Goal: Transaction & Acquisition: Book appointment/travel/reservation

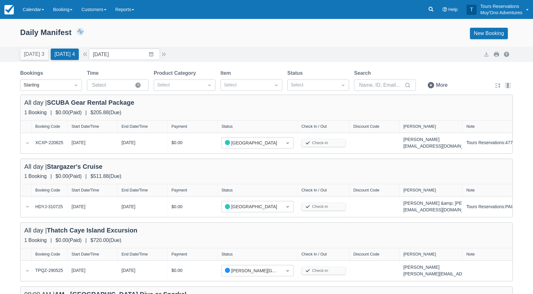
drag, startPoint x: 226, startPoint y: 46, endPoint x: 220, endPoint y: 47, distance: 5.2
click at [226, 45] on div "Daily Manifest 6 Bookings $2,236.51 Booking Revenue View Revenue Report New Boo…" at bounding box center [266, 35] width 533 height 24
drag, startPoint x: 192, startPoint y: 31, endPoint x: 68, endPoint y: 15, distance: 124.5
click at [186, 31] on div "Daily Manifest 6 Bookings $2,236.51 Booking Revenue View Revenue Report New Boo…" at bounding box center [266, 33] width 493 height 11
click at [65, 13] on link "Booking" at bounding box center [63, 9] width 28 height 19
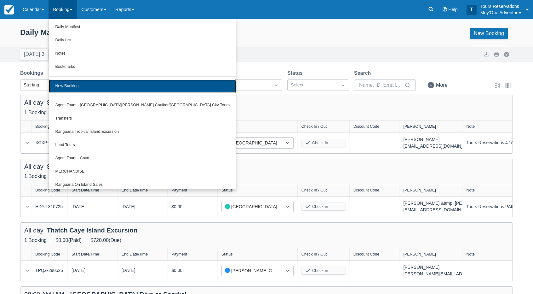
click at [87, 84] on link "New Booking" at bounding box center [142, 85] width 187 height 13
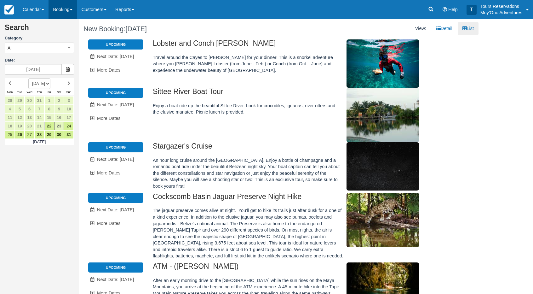
click at [63, 17] on link "Booking" at bounding box center [63, 9] width 28 height 19
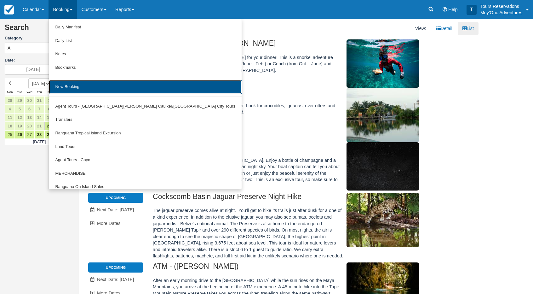
click at [76, 92] on link "New Booking" at bounding box center [145, 87] width 192 height 14
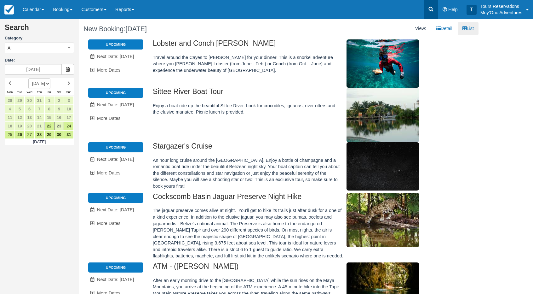
click at [428, 10] on icon at bounding box center [431, 9] width 6 height 6
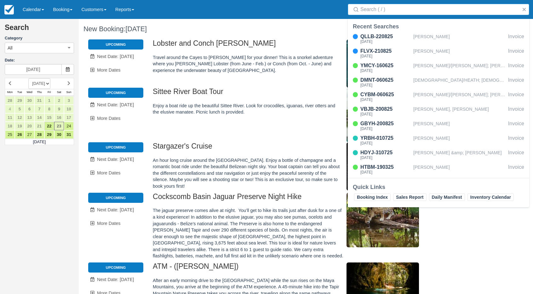
click at [295, 13] on div "Menu Calendar Booking Customer Inventory Booking Daily Manifest Daily List Note…" at bounding box center [266, 9] width 533 height 19
click at [213, 16] on div "Menu Calendar Booking Customer Inventory Booking Daily Manifest Daily List Note…" at bounding box center [266, 9] width 533 height 19
click at [59, 11] on link "Booking" at bounding box center [63, 9] width 28 height 19
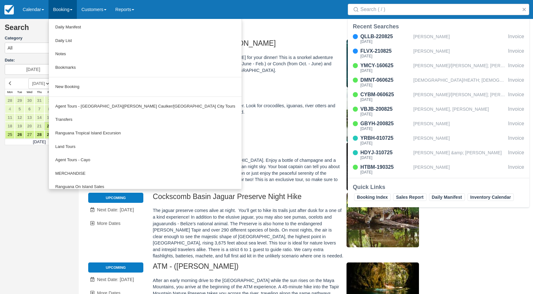
click at [241, 18] on div "Menu Calendar Booking Customer Inventory Booking Daily Manifest Daily List Note…" at bounding box center [266, 9] width 533 height 19
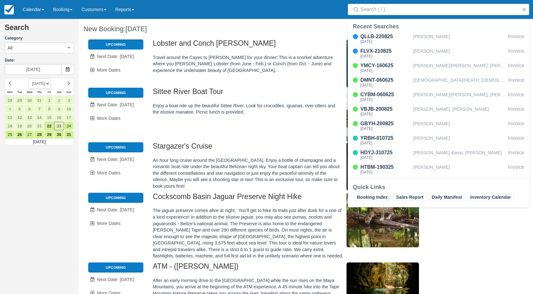
click at [43, 54] on form "Search Category All All Agent Tours - San Pedro/Caye Caulker/Belize City Tours …" at bounding box center [39, 49] width 69 height 51
click at [43, 50] on button "All" at bounding box center [39, 48] width 69 height 11
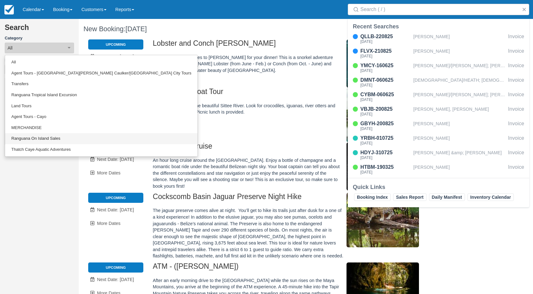
scroll to position [63, 0]
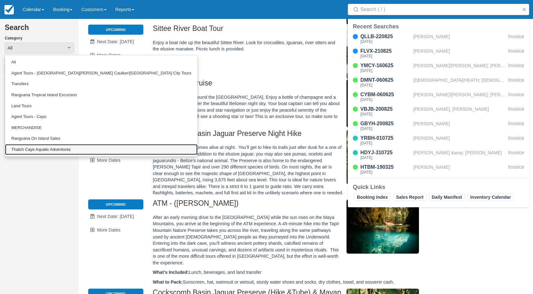
click at [46, 148] on link "Thatch Caye Aquatic Adventures" at bounding box center [101, 149] width 192 height 11
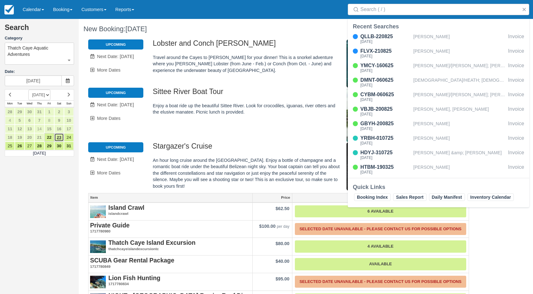
click at [59, 137] on link "23" at bounding box center [59, 137] width 10 height 9
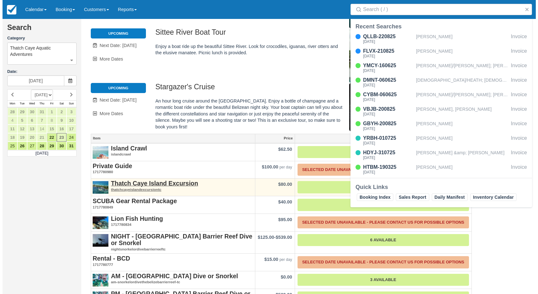
scroll to position [88, 0]
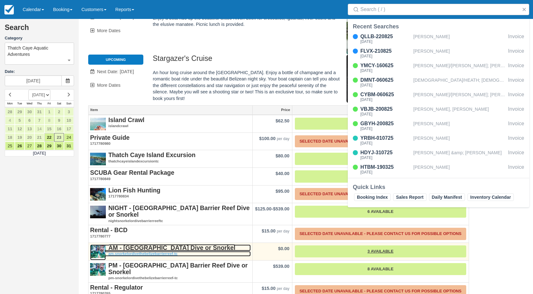
click at [170, 244] on strong "AM - [GEOGRAPHIC_DATA] Dive or Snorkel" at bounding box center [171, 247] width 127 height 7
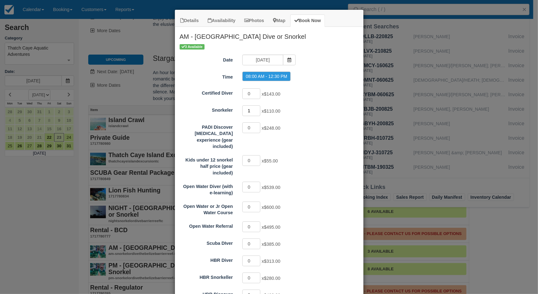
type input "1"
click at [256, 107] on input "1" at bounding box center [251, 110] width 18 height 11
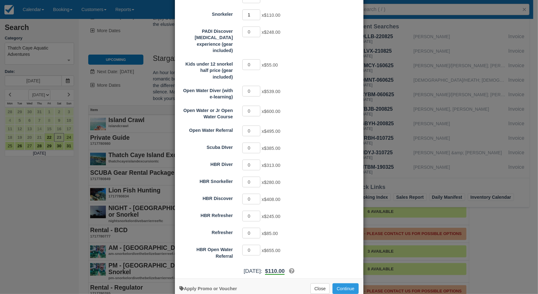
scroll to position [102, 0]
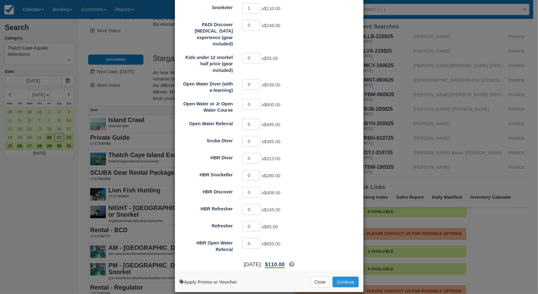
click at [345, 276] on button "Continue" at bounding box center [345, 281] width 26 height 11
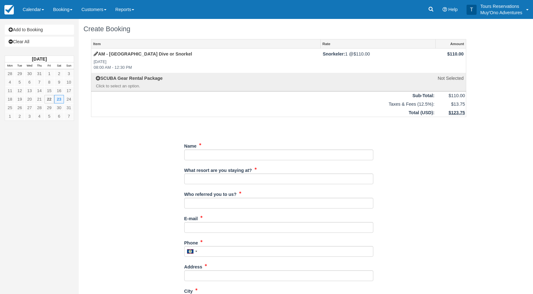
click at [447, 136] on div "Item Rate Amount AM - Belize Barrier Reef Dive or Snorkel Sat Aug 23, 2025 08:0…" at bounding box center [278, 276] width 390 height 475
click at [200, 154] on input "Name" at bounding box center [278, 154] width 189 height 11
type input "m"
type input "Mary Michaud"
click at [415, 173] on div "Item Rate Amount AM - Belize Barrier Reef Dive or Snorkel Sat Aug 23, 2025 08:0…" at bounding box center [278, 276] width 390 height 475
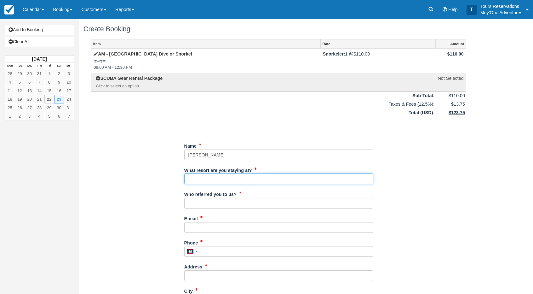
click at [238, 181] on input "What resort are you staying at?" at bounding box center [278, 178] width 189 height 11
type input "Thatch Caye"
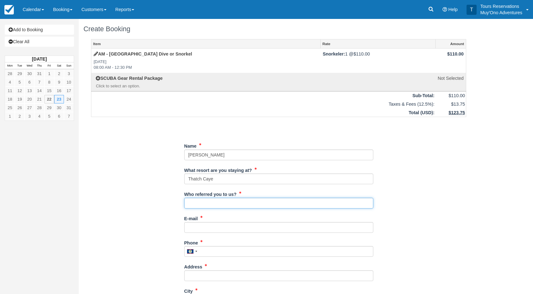
click at [214, 199] on input "Who referred you to us?" at bounding box center [278, 202] width 189 height 11
type input "an"
click at [211, 226] on input "E-mail" at bounding box center [278, 227] width 189 height 11
click at [205, 226] on input "E-mail" at bounding box center [278, 227] width 189 height 11
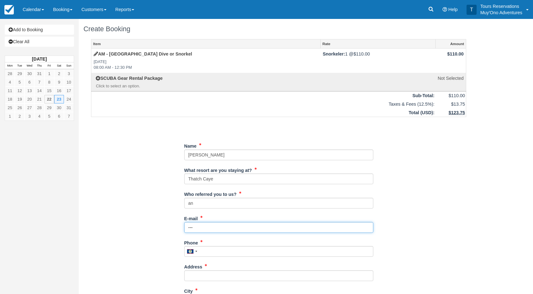
type input "---"
click at [219, 249] on input "Phone" at bounding box center [278, 251] width 189 height 11
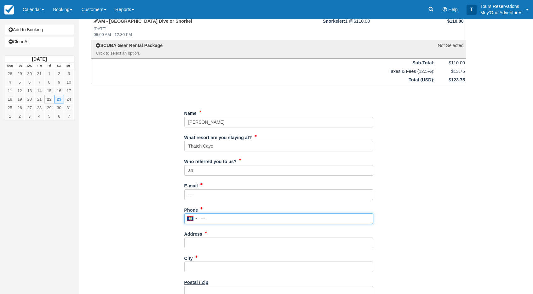
scroll to position [63, 0]
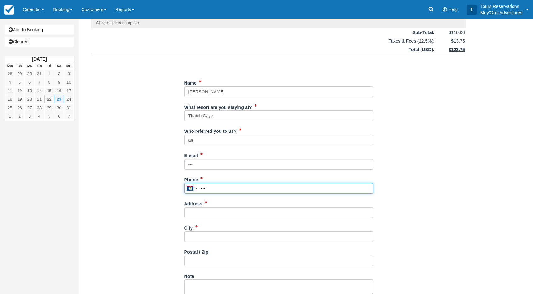
type input "---"
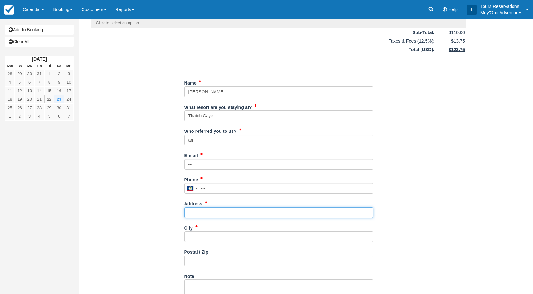
click at [200, 214] on input "Address" at bounding box center [278, 212] width 189 height 11
type input "--"
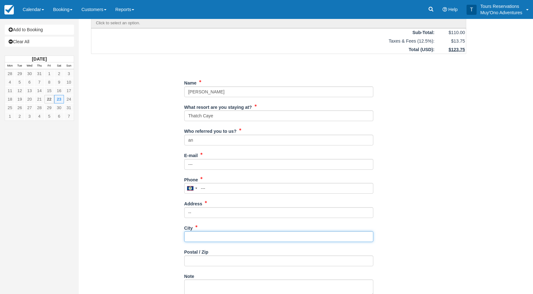
click at [204, 236] on input "City" at bounding box center [278, 236] width 189 height 11
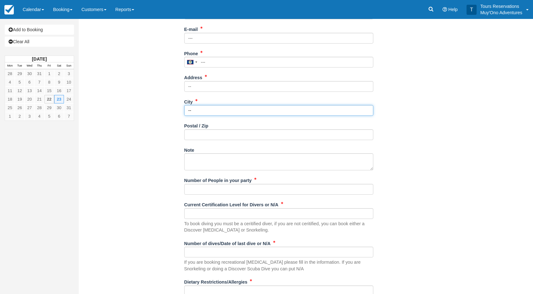
type input "--"
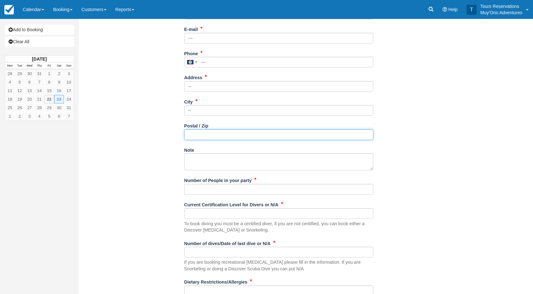
click at [199, 137] on input "Postal / Zip" at bounding box center [278, 134] width 189 height 11
type input "---"
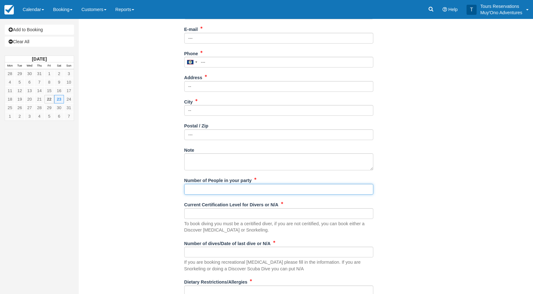
click at [206, 192] on input "Number of People in your party" at bounding box center [278, 189] width 189 height 11
type input "1pax"
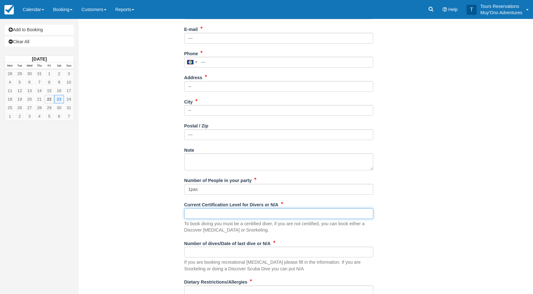
click at [215, 210] on input "Current Certification Level for Divers or N/A" at bounding box center [278, 213] width 189 height 11
click at [146, 198] on div "Item Rate Amount AM - Belize Barrier Reef Dive or Snorkel Sat Aug 23, 2025 08:0…" at bounding box center [278, 87] width 390 height 475
click at [209, 213] on input "Current Certification Level for Divers or N/A" at bounding box center [278, 213] width 189 height 11
type input "n/a"
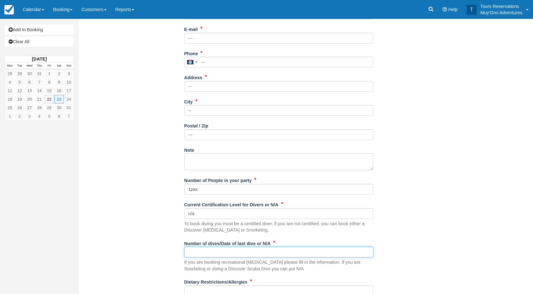
click at [205, 249] on input "Number of dives/Date of last dive or N/A" at bounding box center [278, 251] width 189 height 11
type input "n/a"
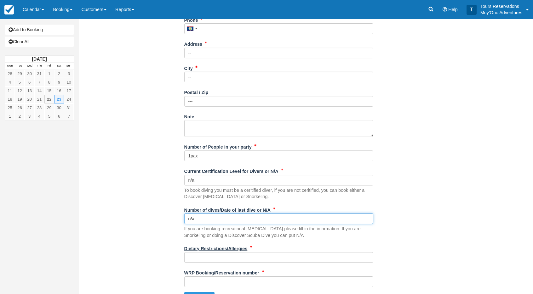
scroll to position [234, 0]
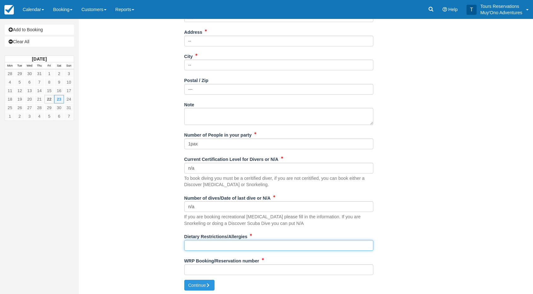
click at [205, 240] on input "Dietary Restrictions/Allergies" at bounding box center [278, 245] width 189 height 11
type input "Allergic to Bell Peppers"
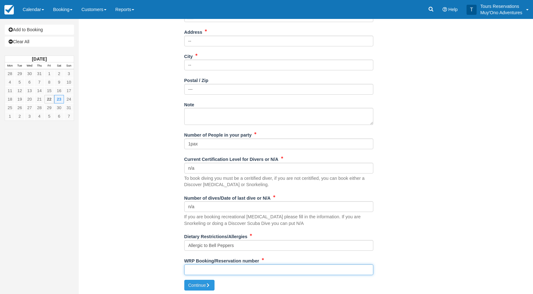
drag, startPoint x: 233, startPoint y: 271, endPoint x: 238, endPoint y: 263, distance: 9.3
click at [233, 271] on input "WRP Booking/Reservation number" at bounding box center [278, 269] width 189 height 11
click at [216, 271] on input "WRP Booking/Reservation number" at bounding box center [278, 269] width 189 height 11
paste input "47761799"
type input "47761799"
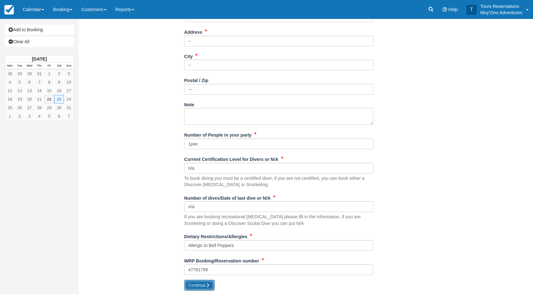
click at [205, 281] on button "Continue" at bounding box center [199, 284] width 30 height 11
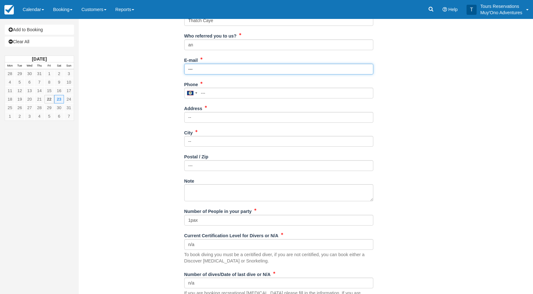
drag, startPoint x: 224, startPoint y: 70, endPoint x: 183, endPoint y: 73, distance: 41.0
click at [183, 73] on div "Item Rate Amount AM - Belize Barrier Reef Dive or Snorkel Sat Aug 23, 2025 08:0…" at bounding box center [278, 118] width 390 height 475
click at [197, 72] on input "---" at bounding box center [278, 69] width 189 height 11
drag, startPoint x: 205, startPoint y: 68, endPoint x: 161, endPoint y: 73, distance: 44.3
click at [161, 73] on div "Item Rate Amount AM - Belize Barrier Reef Dive or Snorkel Sat Aug 23, 2025 08:0…" at bounding box center [278, 118] width 390 height 475
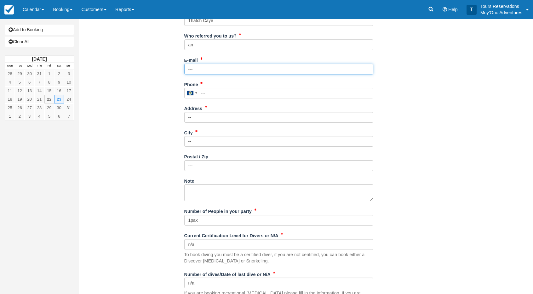
paste input "will@treenetwillys.com"
type input "will@treenetwillys.com"
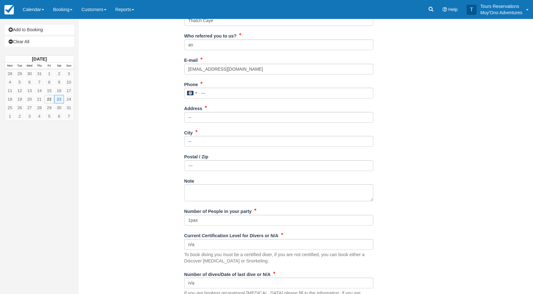
click at [150, 106] on div "Item Rate Amount AM - Belize Barrier Reef Dive or Snorkel Sat Aug 23, 2025 08:0…" at bounding box center [278, 118] width 390 height 475
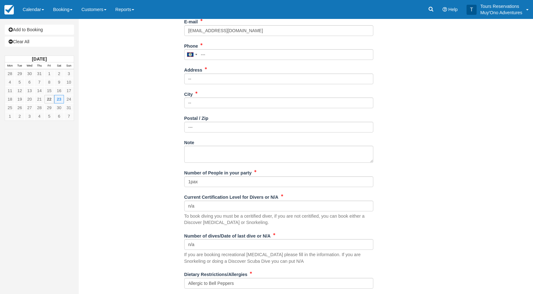
scroll to position [234, 0]
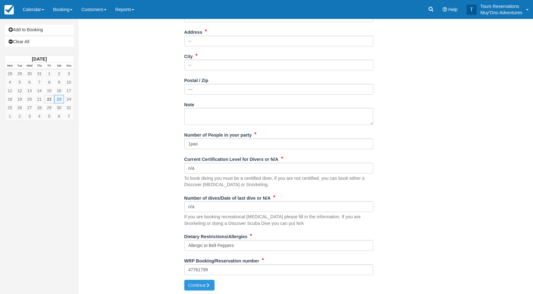
click at [206, 277] on div "WRP Booking/Reservation number 47761799" at bounding box center [278, 267] width 189 height 24
click at [210, 281] on button "Continue" at bounding box center [199, 284] width 30 height 11
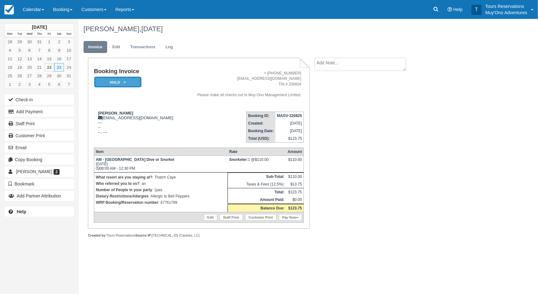
click at [138, 82] on em "HOLD" at bounding box center [117, 82] width 47 height 11
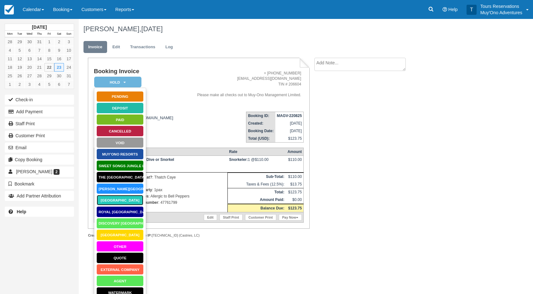
click at [118, 200] on link "[GEOGRAPHIC_DATA]" at bounding box center [119, 199] width 47 height 11
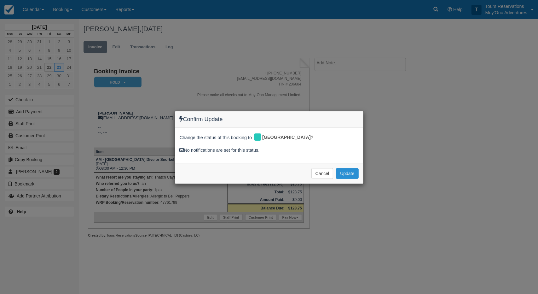
click at [355, 174] on button "Update" at bounding box center [347, 173] width 22 height 11
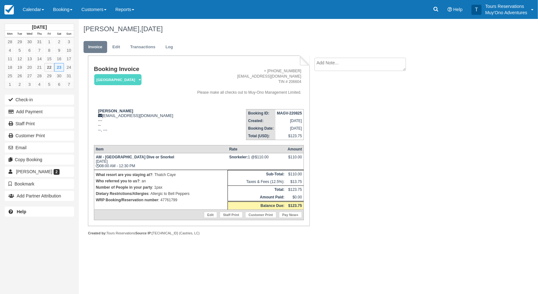
click at [348, 64] on textarea at bounding box center [359, 64] width 91 height 13
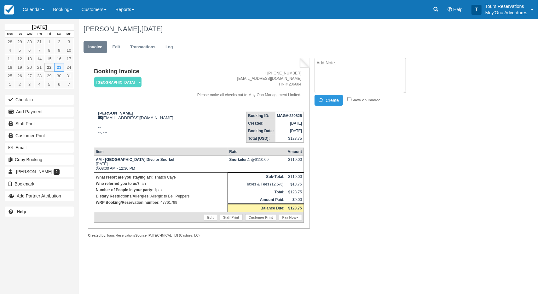
paste textarea "[EMAIL_ADDRESS][DOMAIN_NAME]"
drag, startPoint x: 362, startPoint y: 71, endPoint x: 315, endPoint y: 66, distance: 47.4
click at [303, 67] on div "Booking Invoice [GEOGRAPHIC_DATA]   Pending HOLD Deposit Paid Cancelled Void Mu…" at bounding box center [252, 154] width 346 height 193
click at [362, 63] on textarea "[EMAIL_ADDRESS][DOMAIN_NAME]" at bounding box center [359, 75] width 91 height 35
drag, startPoint x: 368, startPoint y: 63, endPoint x: 297, endPoint y: 61, distance: 70.3
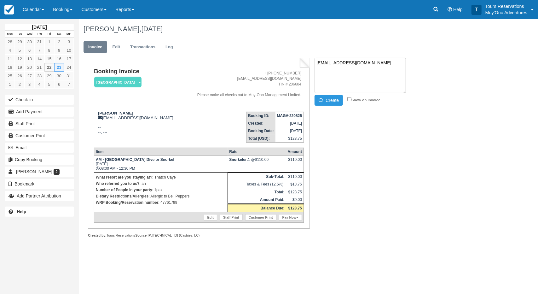
click at [297, 61] on div "Booking Invoice [GEOGRAPHIC_DATA]   Pending HOLD Deposit Paid Cancelled Void Mu…" at bounding box center [252, 154] width 346 height 193
paste textarea "47761799"
type textarea "47761799"
click at [326, 100] on button "Create" at bounding box center [328, 100] width 28 height 11
click at [289, 116] on strong "MAGV-220825" at bounding box center [289, 115] width 25 height 4
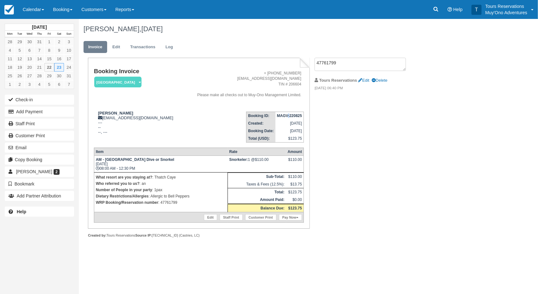
click at [289, 116] on strong "MAGV-220825" at bounding box center [289, 115] width 25 height 4
click at [286, 115] on strong "MAGV-220825" at bounding box center [289, 115] width 25 height 4
copy tbody "MAGV-220825"
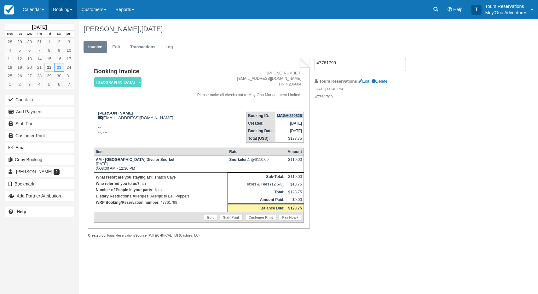
click at [70, 8] on link "Booking" at bounding box center [63, 9] width 28 height 19
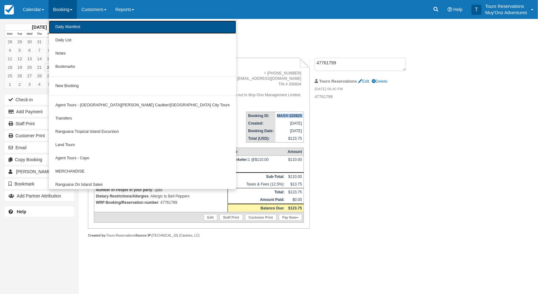
click at [81, 25] on link "Daily Manifest" at bounding box center [142, 26] width 187 height 13
